Goal: Find specific page/section: Find specific page/section

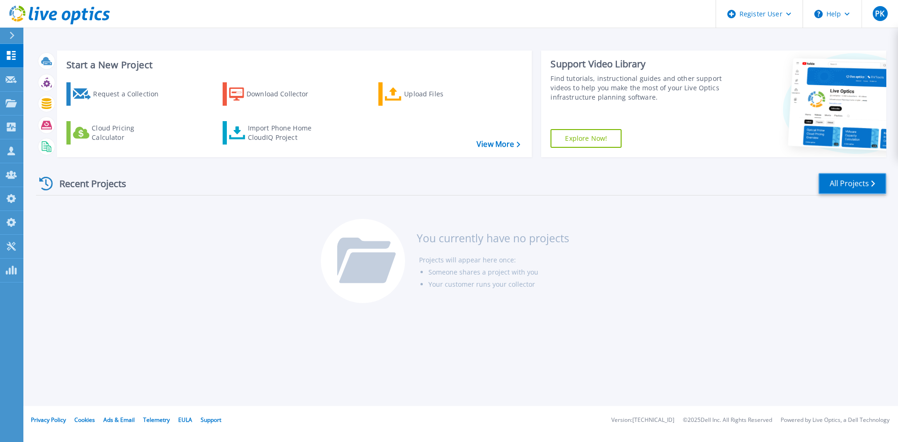
click at [828, 186] on link "All Projects" at bounding box center [853, 183] width 68 height 21
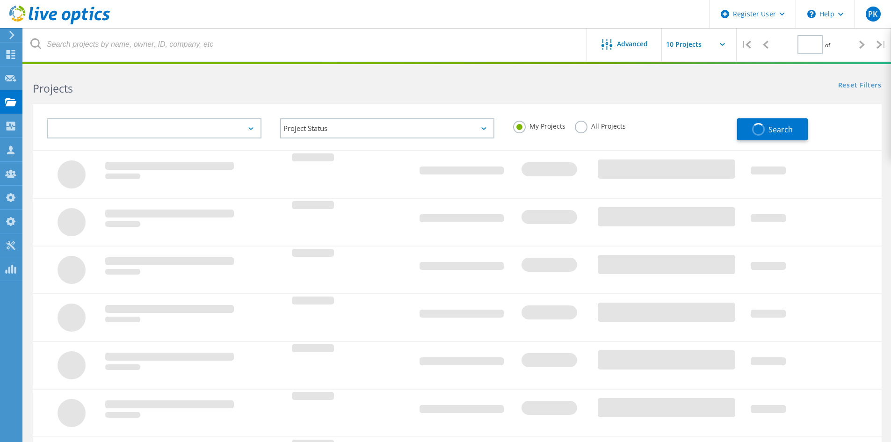
type input "1"
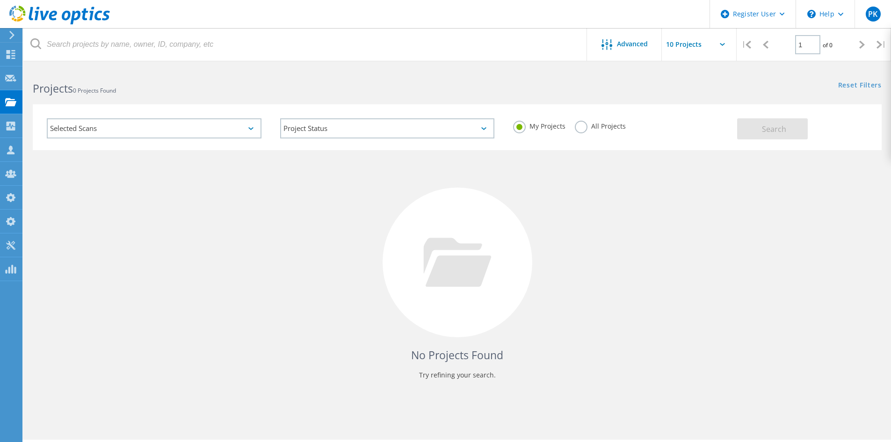
drag, startPoint x: 582, startPoint y: 130, endPoint x: 743, endPoint y: 137, distance: 161.1
click at [582, 130] on label "All Projects" at bounding box center [600, 125] width 51 height 9
click at [0, 0] on input "All Projects" at bounding box center [0, 0] width 0 height 0
click at [791, 134] on button "Search" at bounding box center [772, 128] width 71 height 21
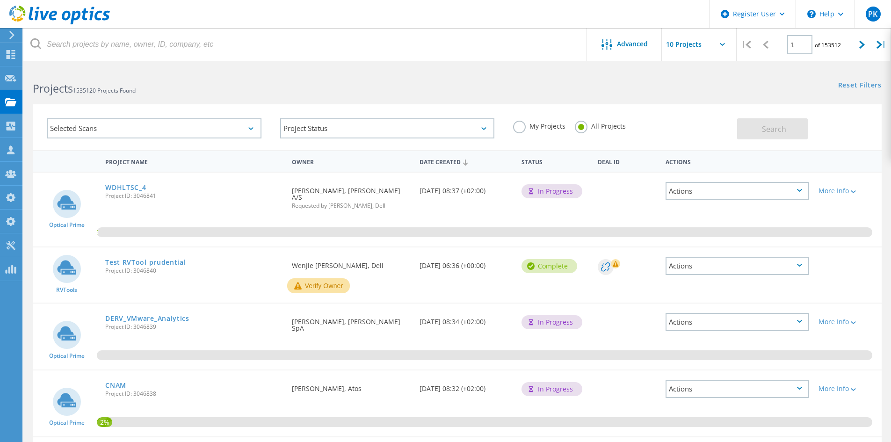
click at [722, 49] on input "text" at bounding box center [709, 44] width 94 height 33
click at [684, 111] on div "Show 40 Projects" at bounding box center [708, 115] width 93 height 15
type input "Show 40 Projects"
drag, startPoint x: 866, startPoint y: 43, endPoint x: 862, endPoint y: 63, distance: 20.1
click at [866, 43] on div at bounding box center [862, 44] width 19 height 33
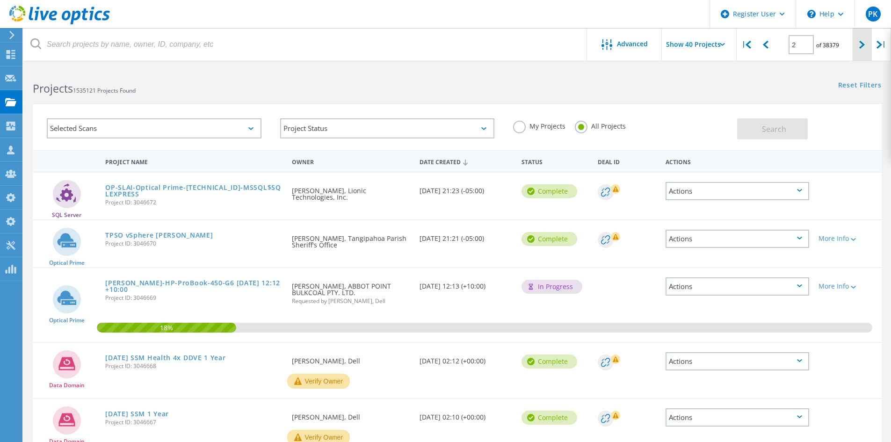
click at [860, 47] on icon at bounding box center [862, 45] width 6 height 8
type input "3"
